Goal: Information Seeking & Learning: Learn about a topic

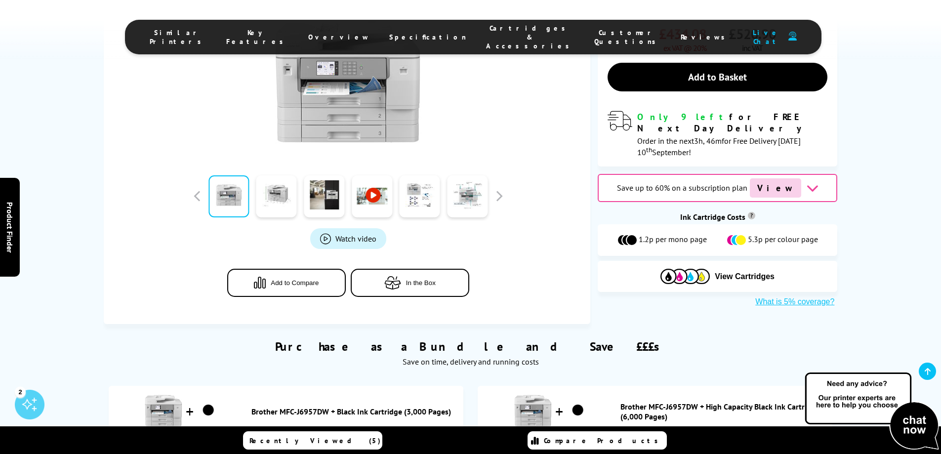
scroll to position [296, 0]
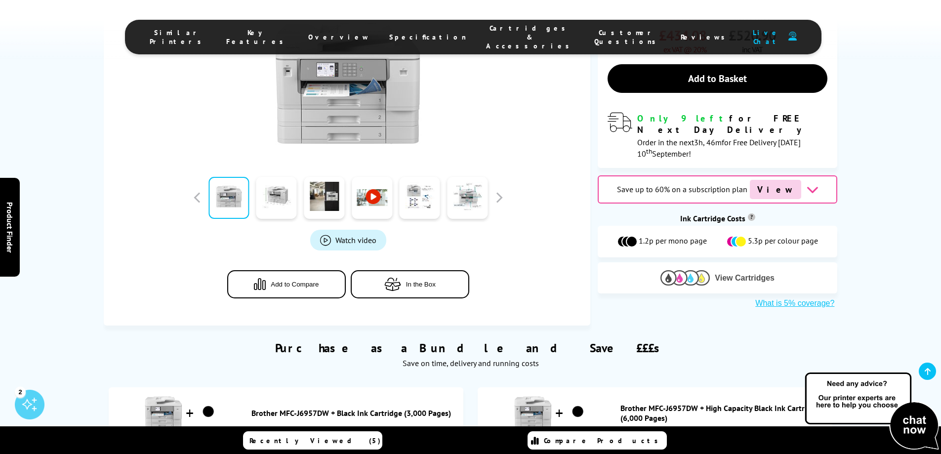
click at [751, 274] on span "View Cartridges" at bounding box center [745, 278] width 60 height 9
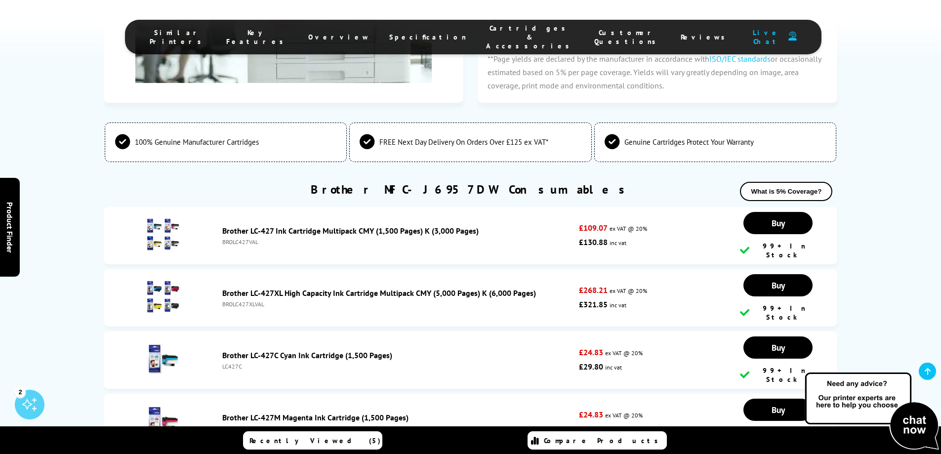
scroll to position [3233, 0]
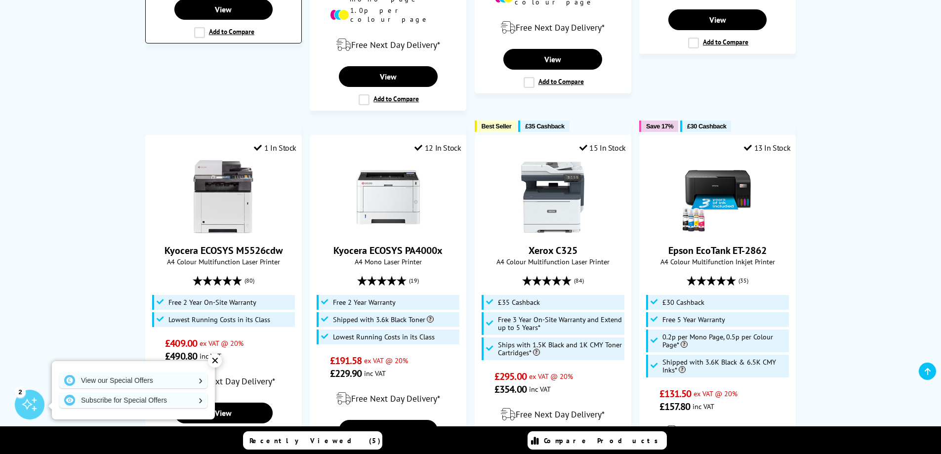
scroll to position [395, 0]
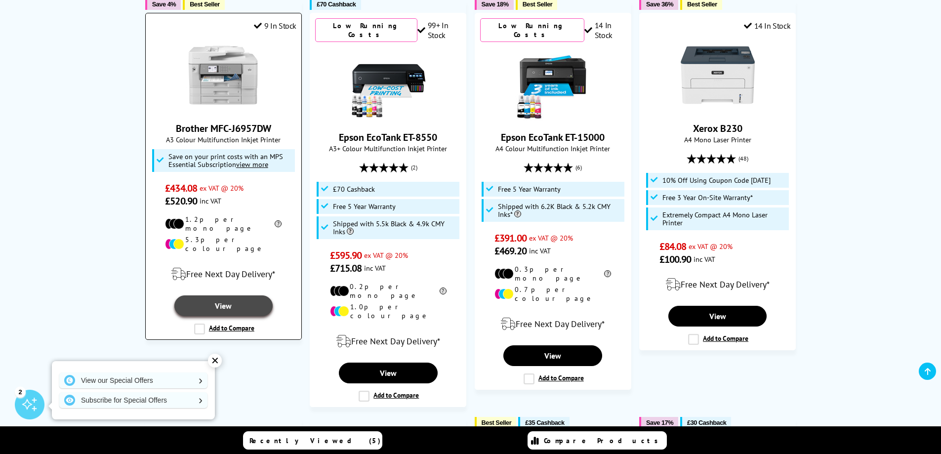
click at [223, 297] on link "View" at bounding box center [223, 305] width 99 height 21
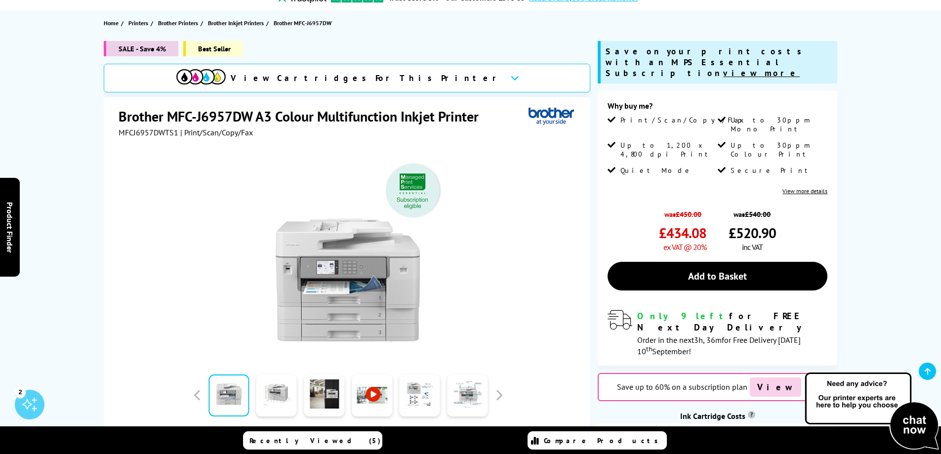
click at [814, 187] on link "View more details" at bounding box center [804, 190] width 45 height 7
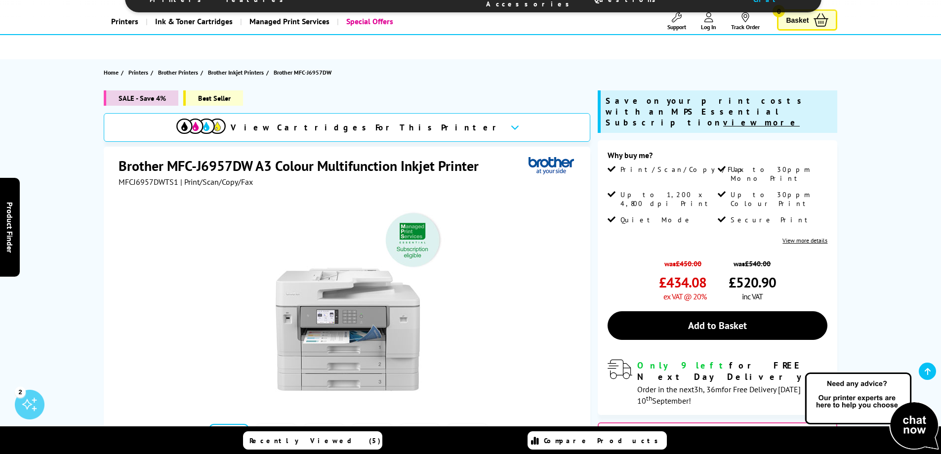
scroll to position [99, 0]
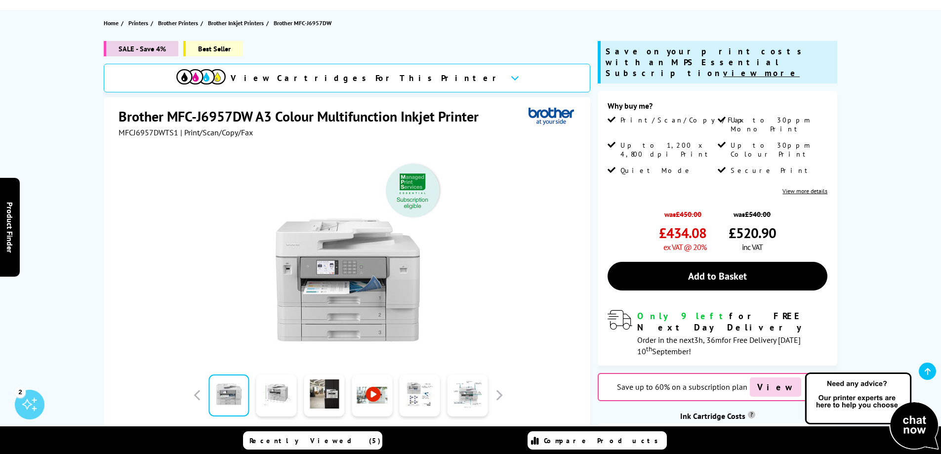
click at [145, 278] on div at bounding box center [348, 248] width 459 height 223
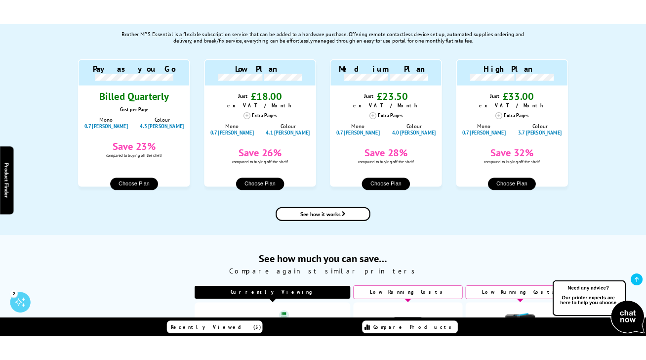
scroll to position [955, 0]
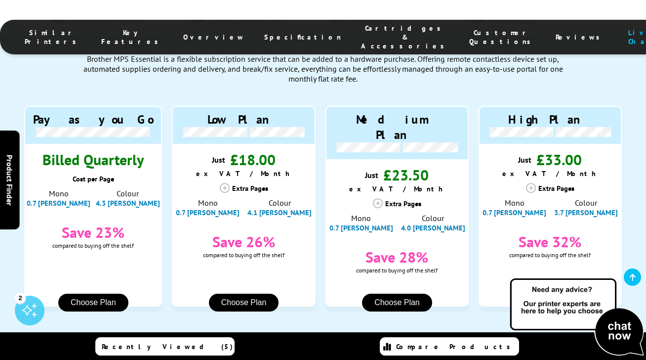
drag, startPoint x: 106, startPoint y: 7, endPoint x: 170, endPoint y: 0, distance: 64.1
click at [107, 7] on div "Similar Printers Key Features Overview Specification Cartridges & Accessories C…" at bounding box center [323, 29] width 646 height 59
drag, startPoint x: 125, startPoint y: 17, endPoint x: 202, endPoint y: 3, distance: 77.3
click at [129, 14] on div "Similar Printers Key Features Overview Specification Cartridges & Accessories C…" at bounding box center [323, 29] width 646 height 59
